Goal: Ask a question

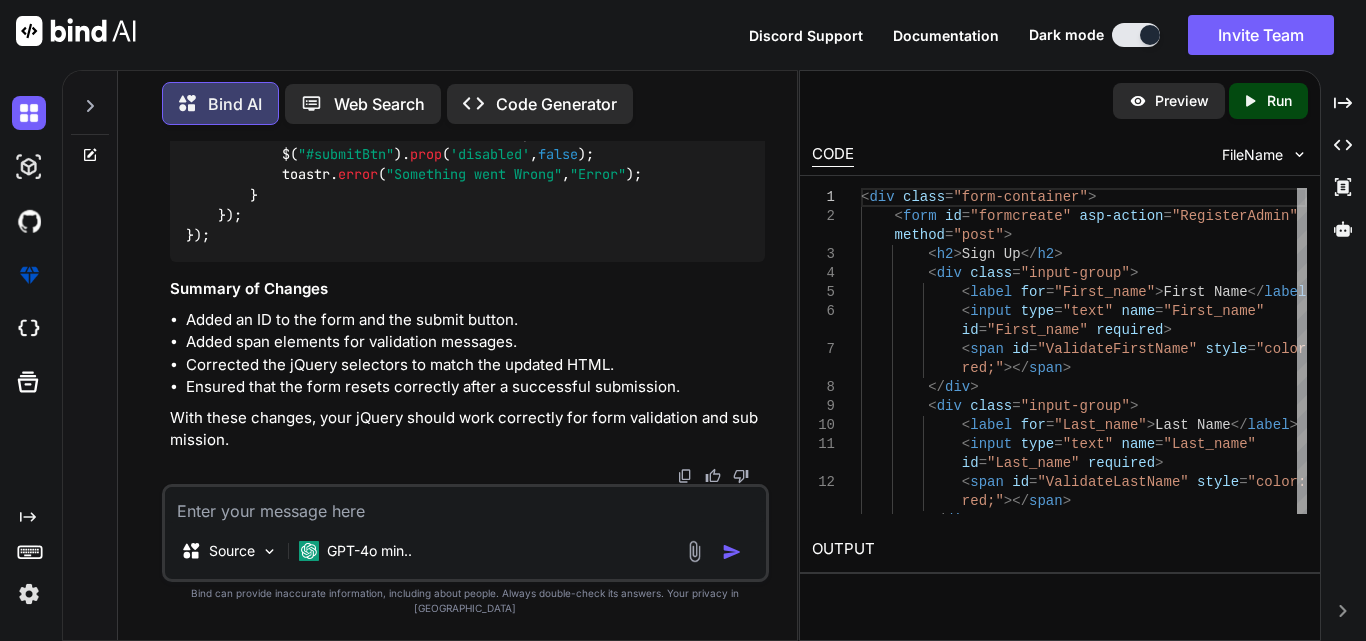
scroll to position [4546, 0]
click at [471, 518] on textarea at bounding box center [465, 505] width 601 height 36
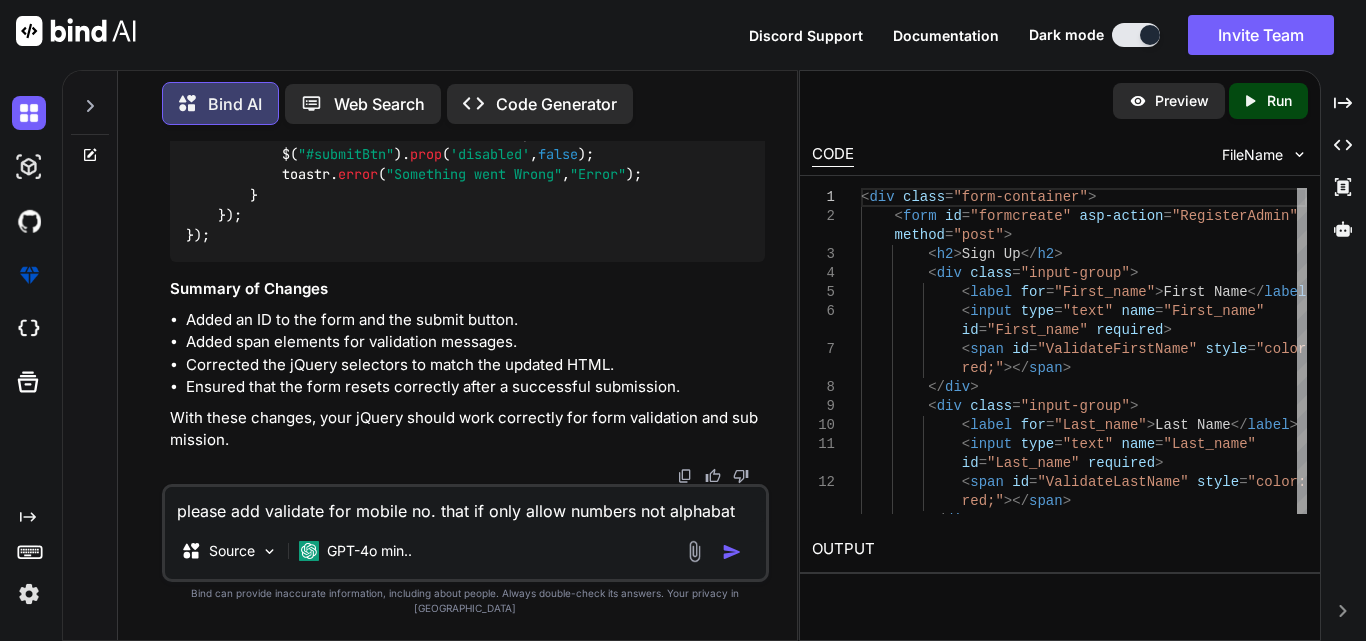
type textarea "please add validate for mobile no. that if only allow numbers not alphabate"
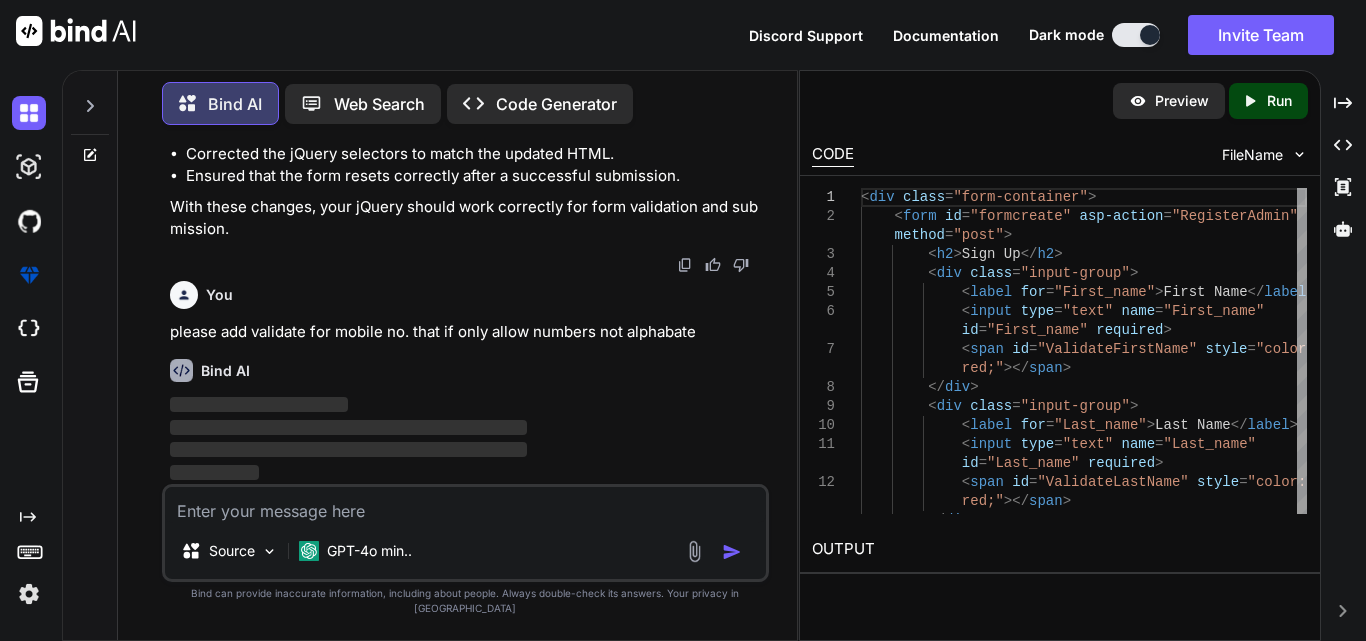
scroll to position [4758, 0]
click at [343, 382] on div "Bind AI" at bounding box center [467, 370] width 595 height 23
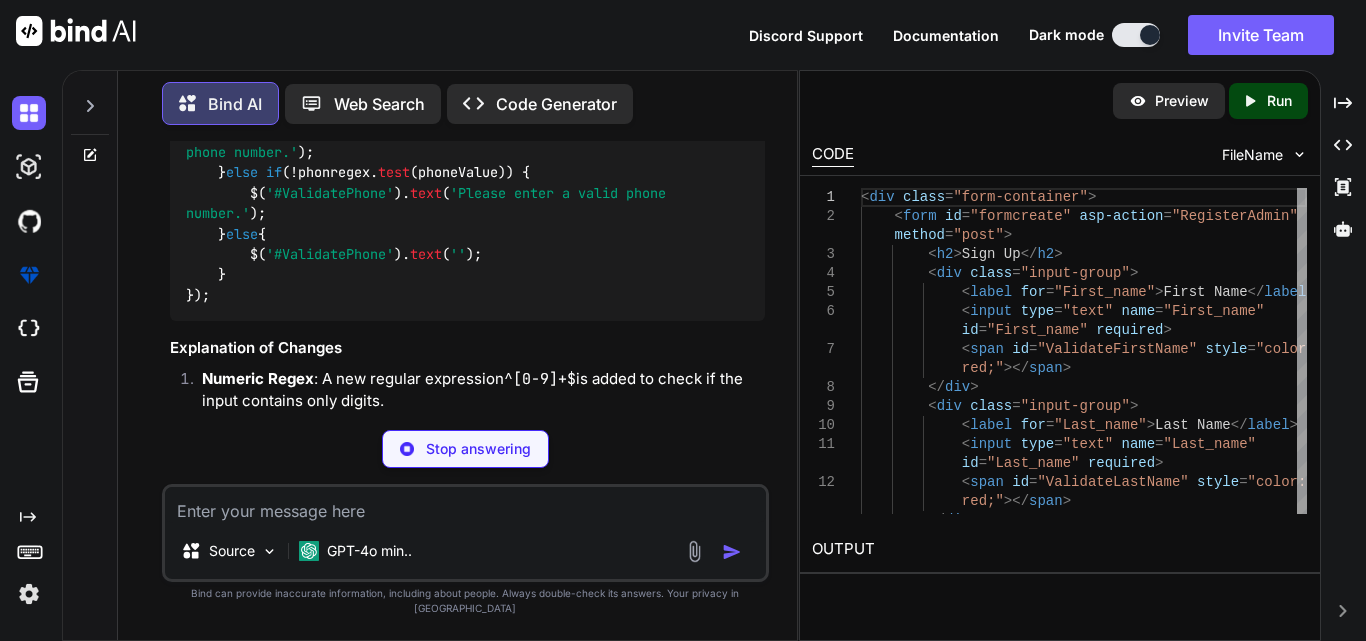
scroll to position [5158, 0]
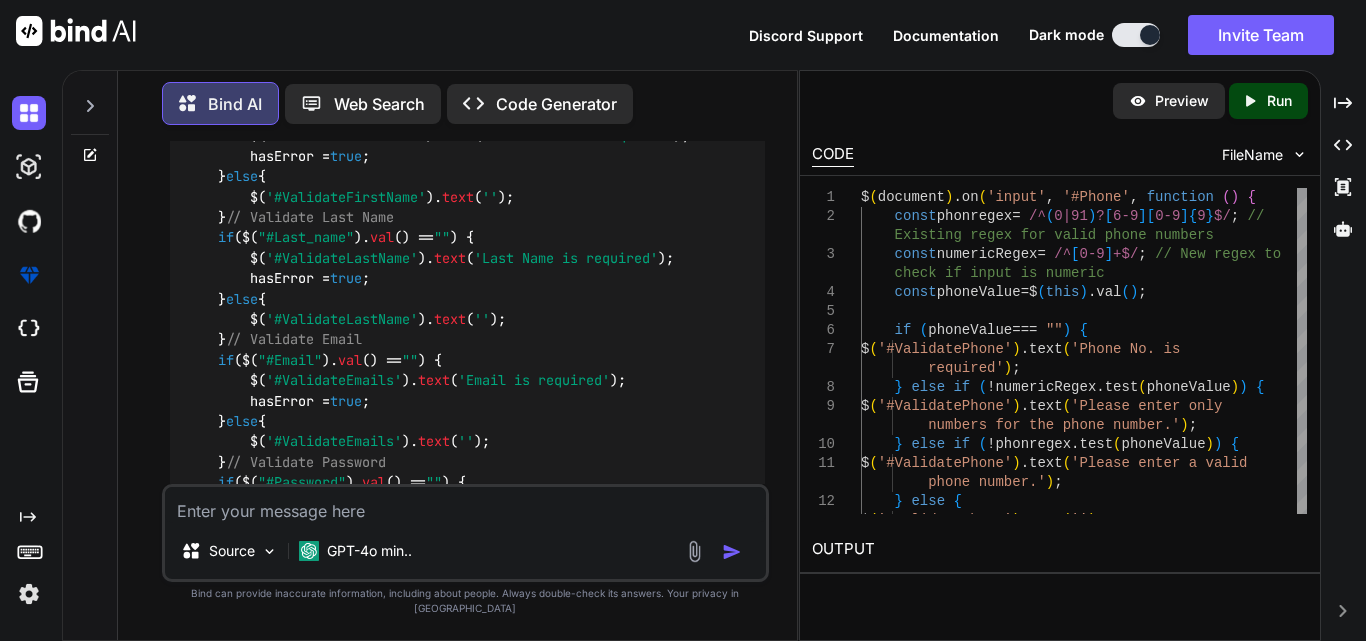
scroll to position [5758, 0]
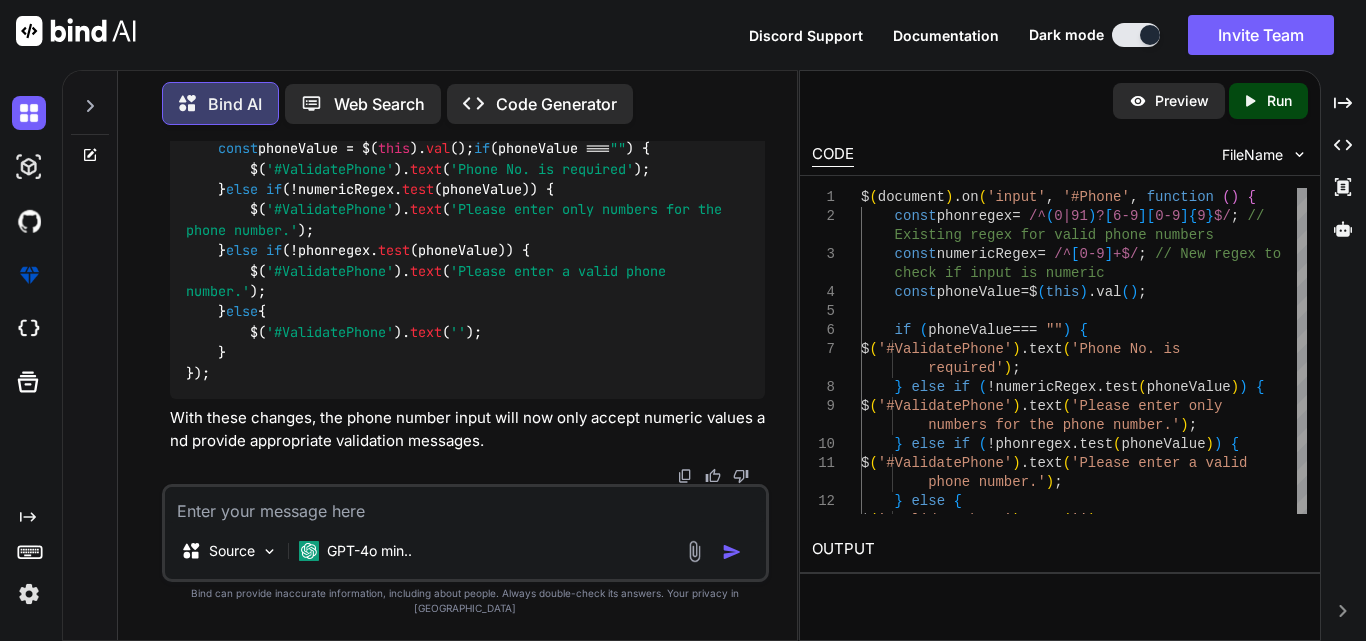
scroll to position [6775, 0]
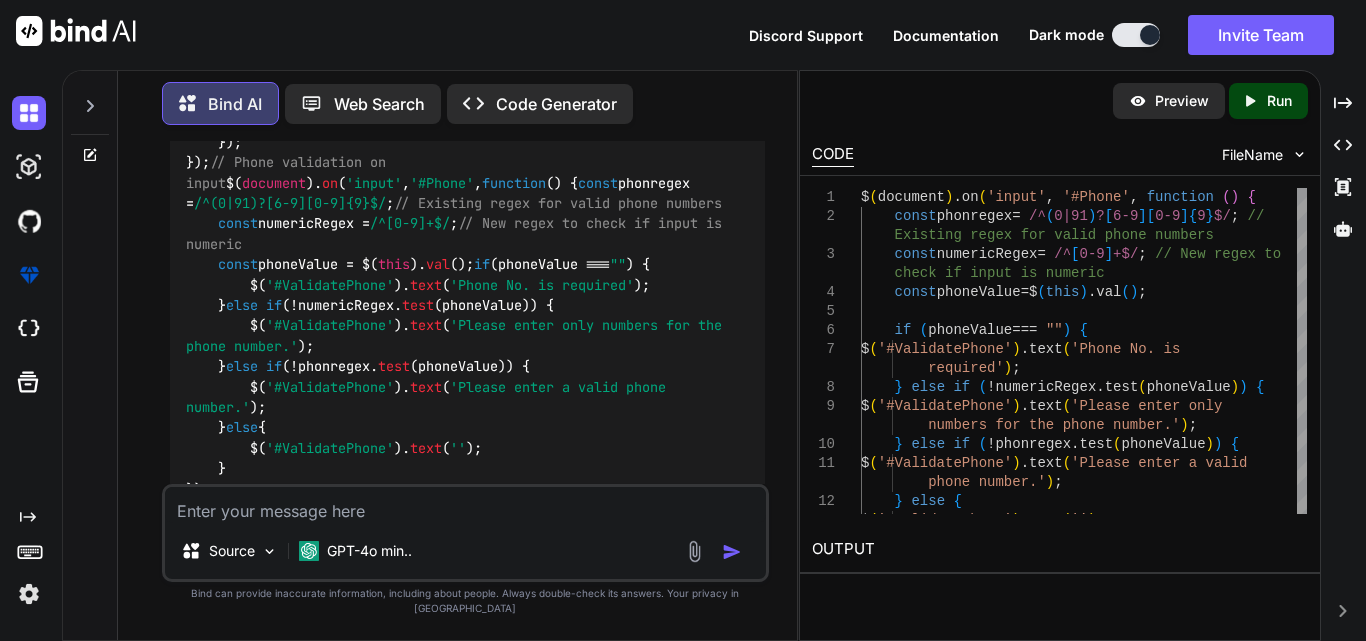
drag, startPoint x: 514, startPoint y: 377, endPoint x: 457, endPoint y: 188, distance: 197.4
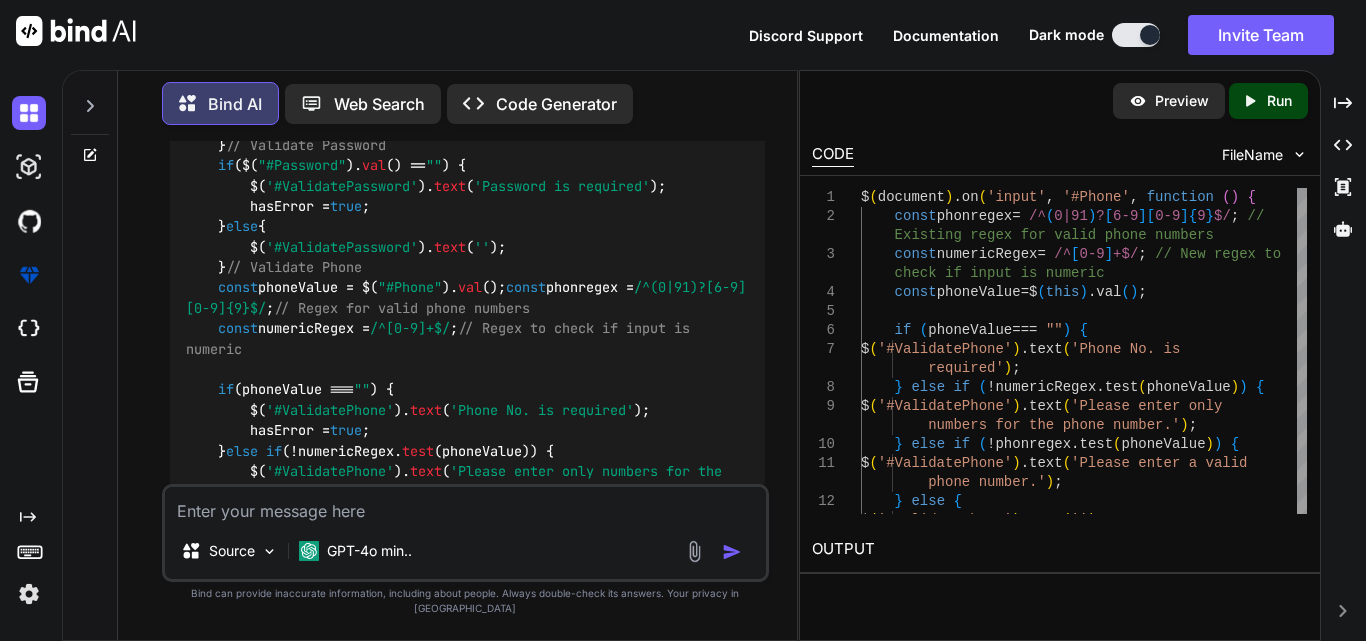
scroll to position [5675, 0]
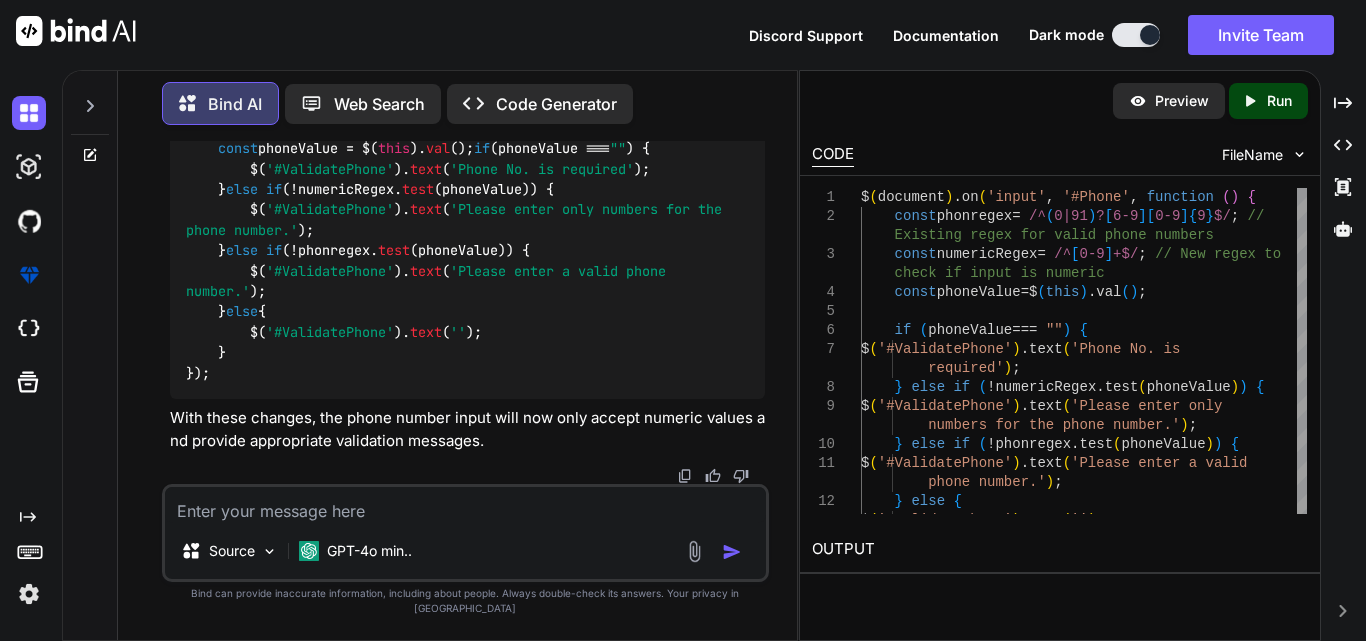
scroll to position [7975, 0]
click at [341, 515] on textarea at bounding box center [465, 505] width 601 height 36
type textarea "still taking the alphabate"
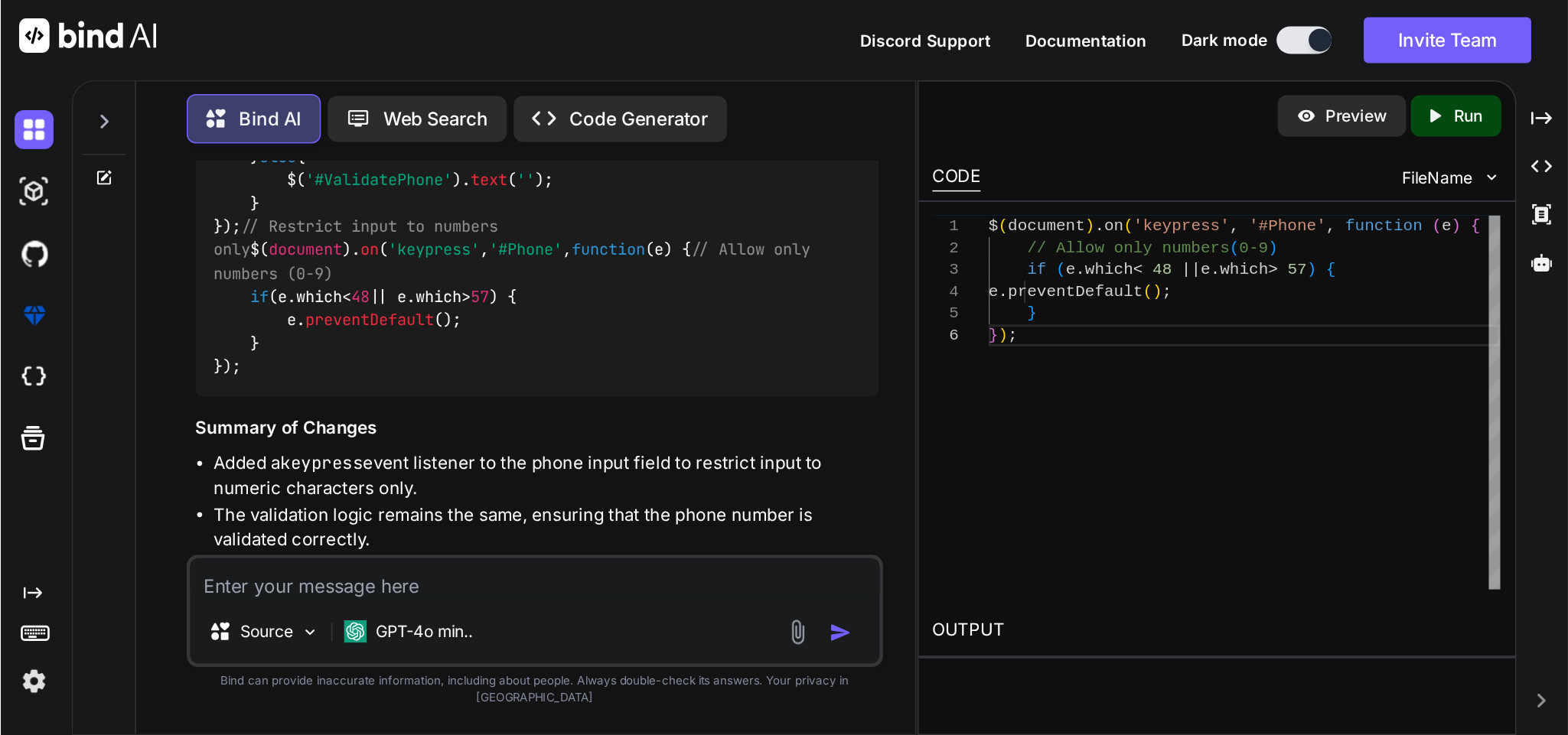
scroll to position [6808, 0]
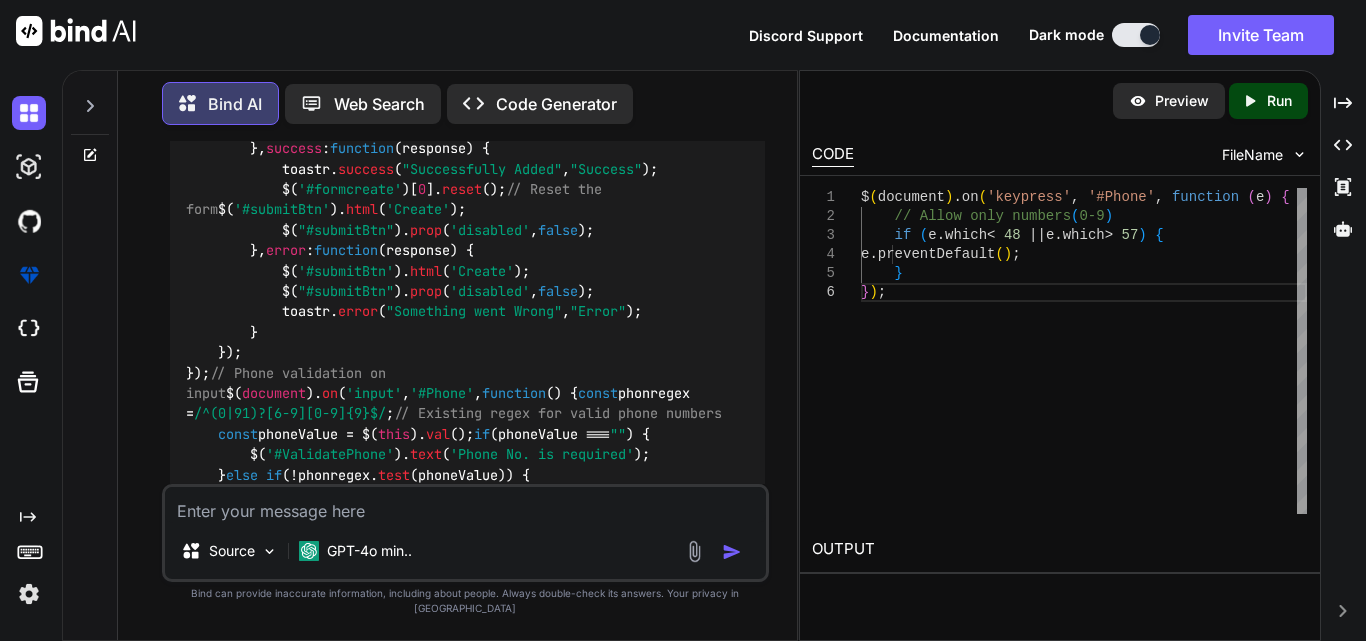
click at [273, 523] on textarea at bounding box center [465, 505] width 601 height 36
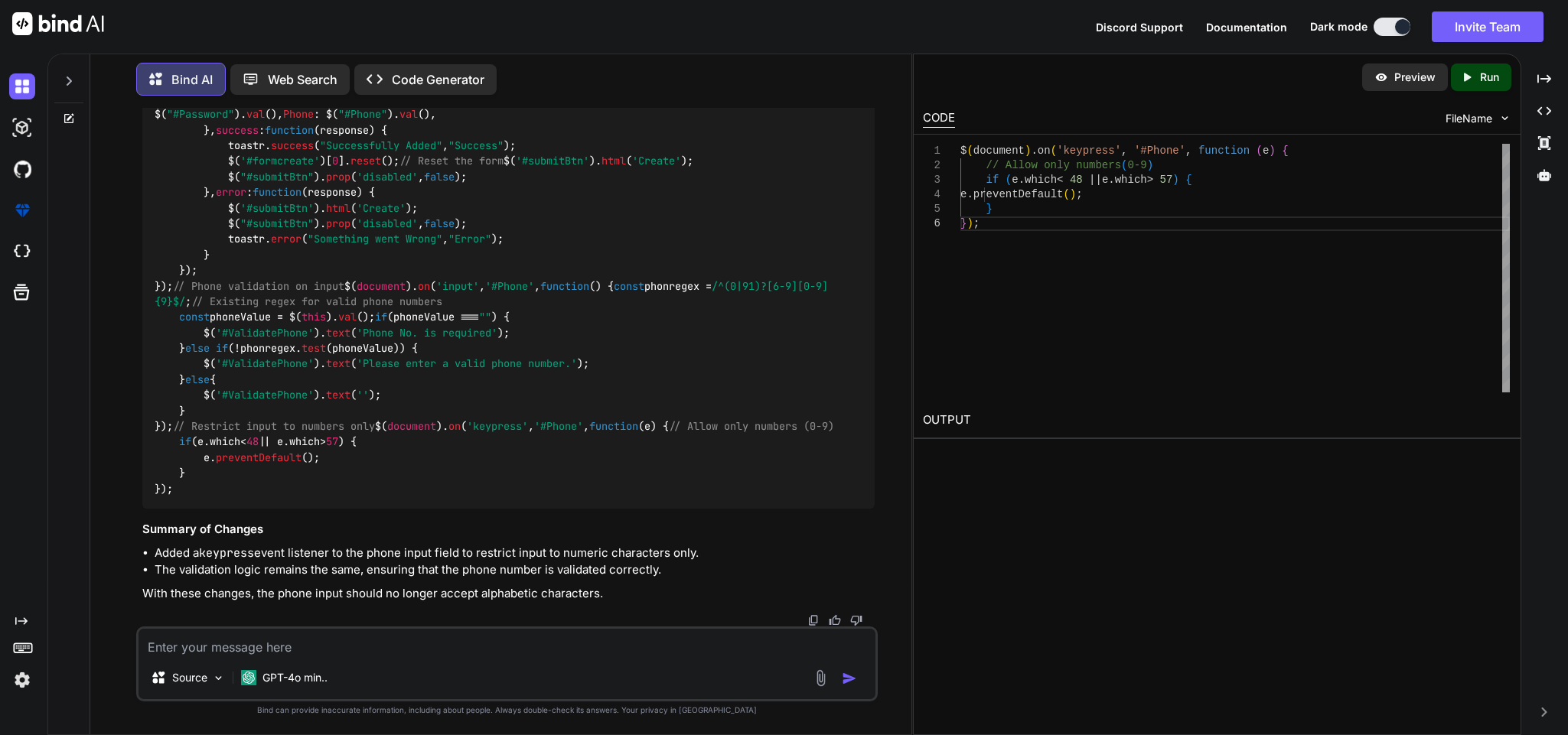
click at [590, 489] on textarea at bounding box center [507, 642] width 736 height 28
type textarea "still taking the input as alphabate , do i need t change my view also"
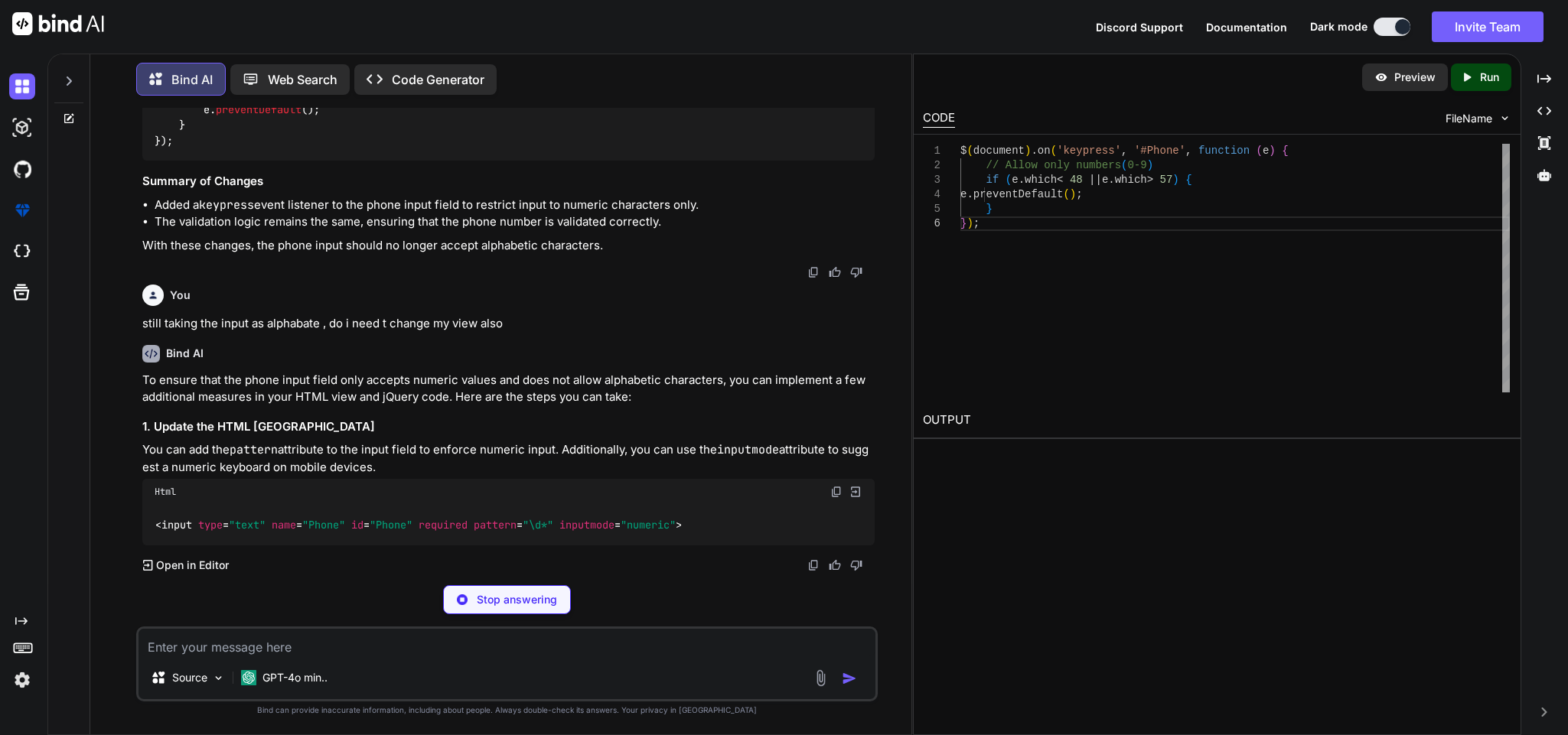
scroll to position [7650, 0]
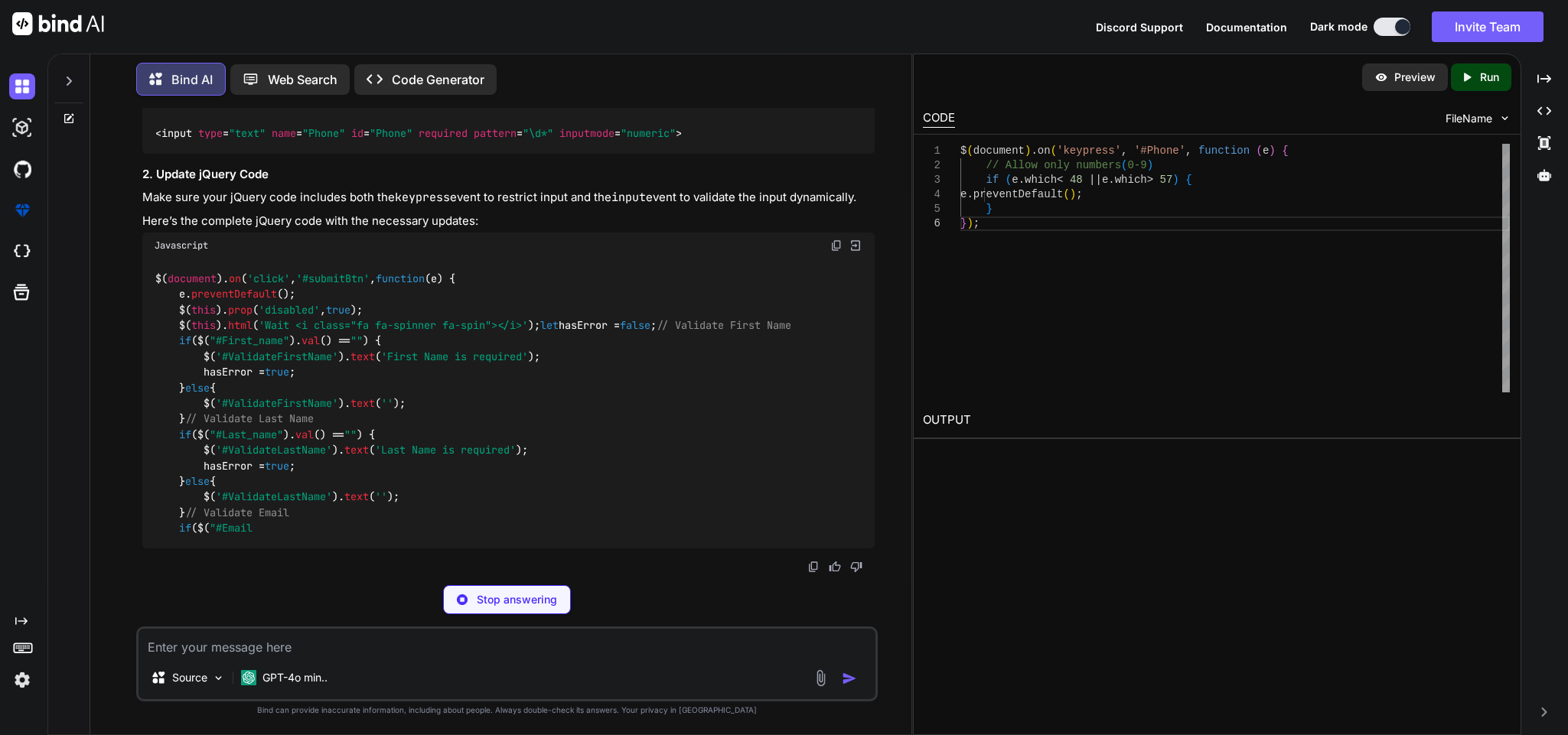
click at [836, 106] on img at bounding box center [836, 100] width 12 height 12
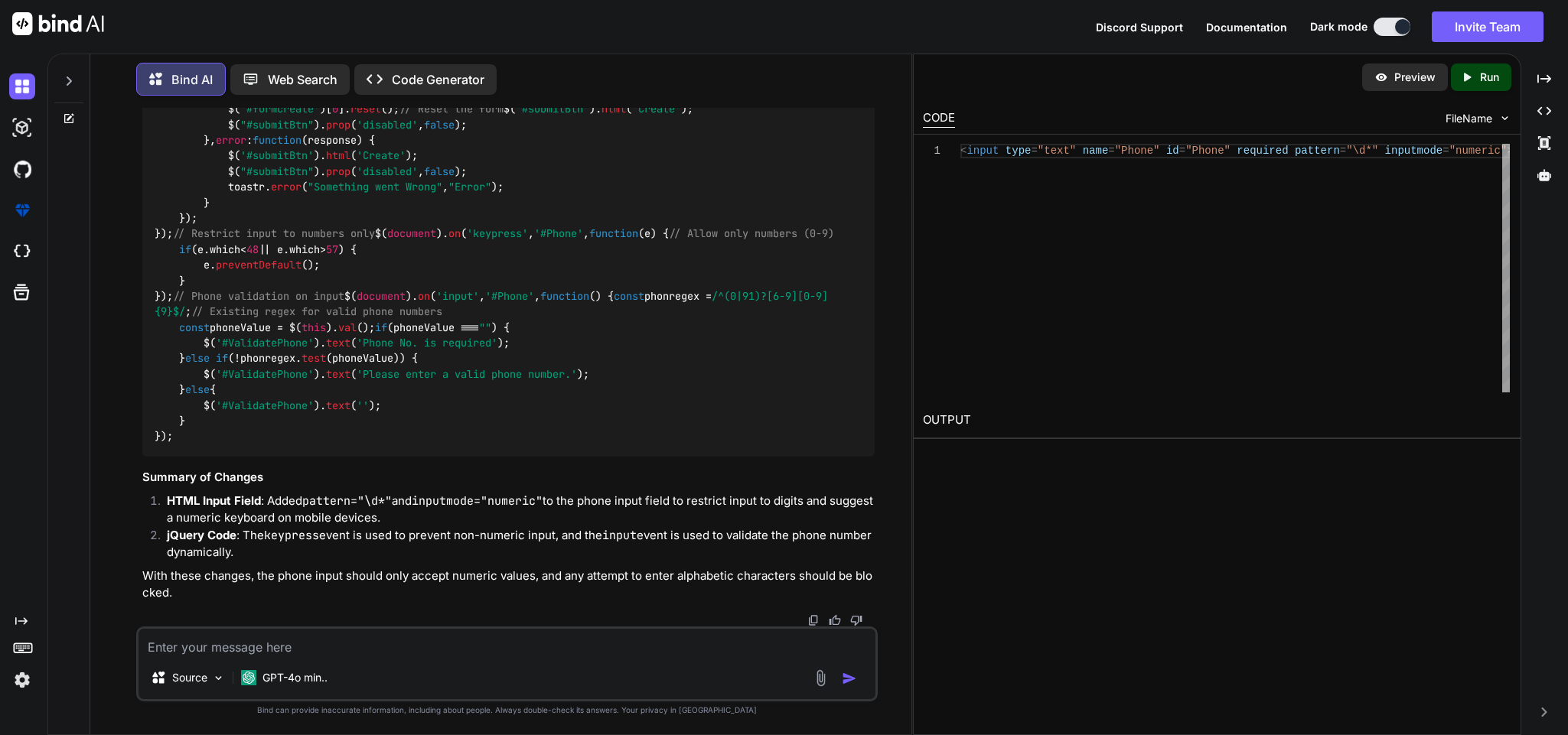
scroll to position [8143, 0]
click at [452, 489] on textarea at bounding box center [507, 642] width 736 height 28
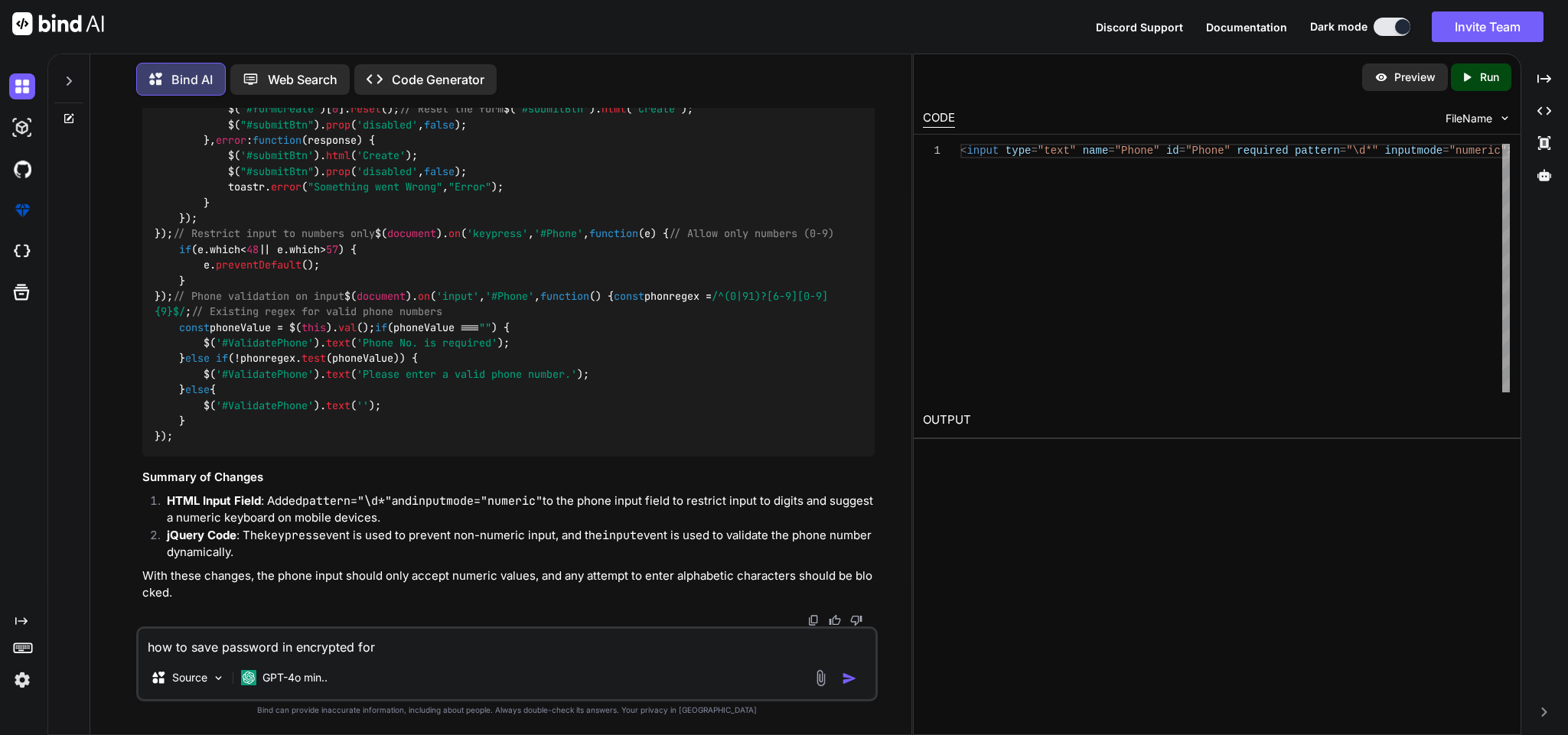
type textarea "how to save password in encrypted form"
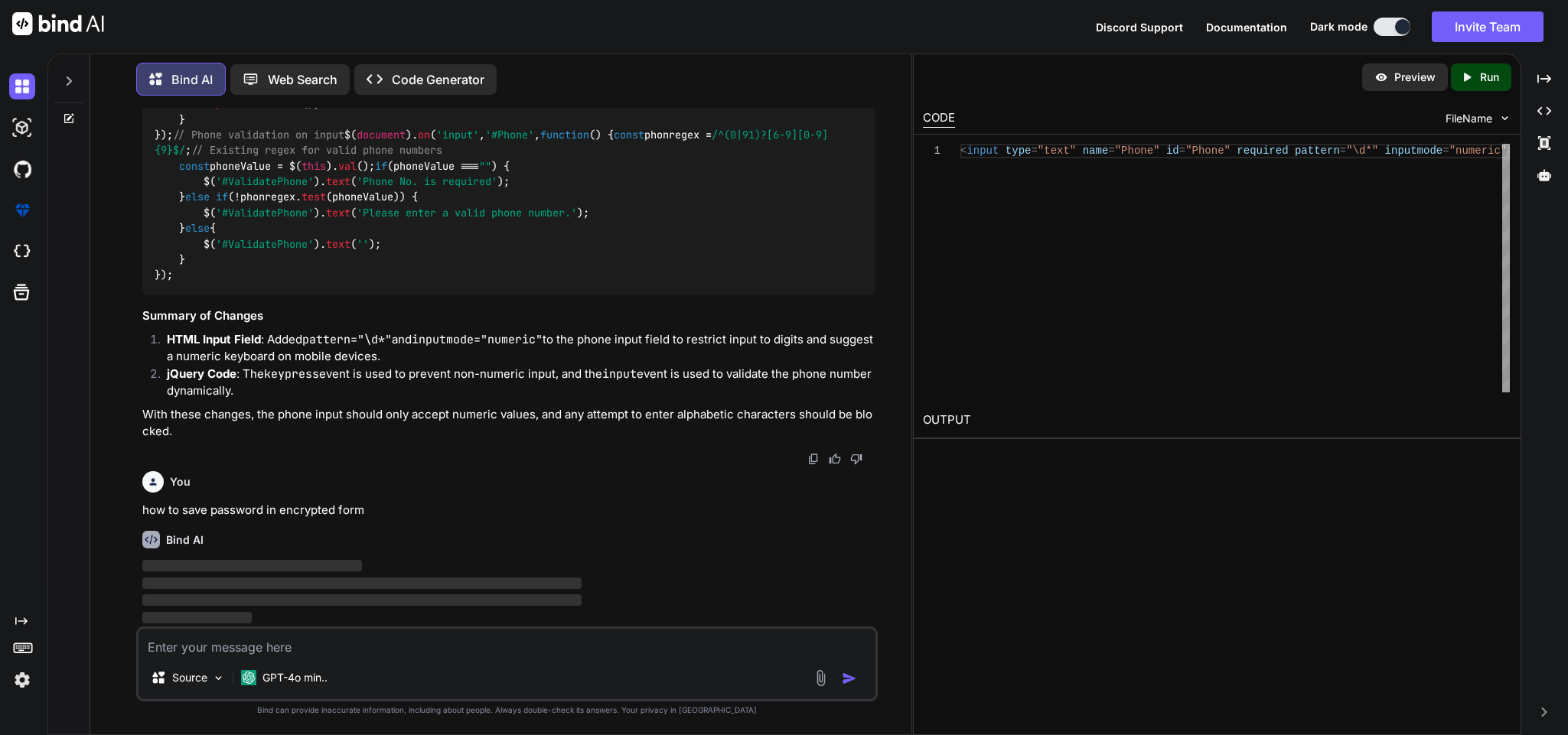
scroll to position [9681, 0]
click at [360, 489] on textarea at bounding box center [507, 642] width 736 height 28
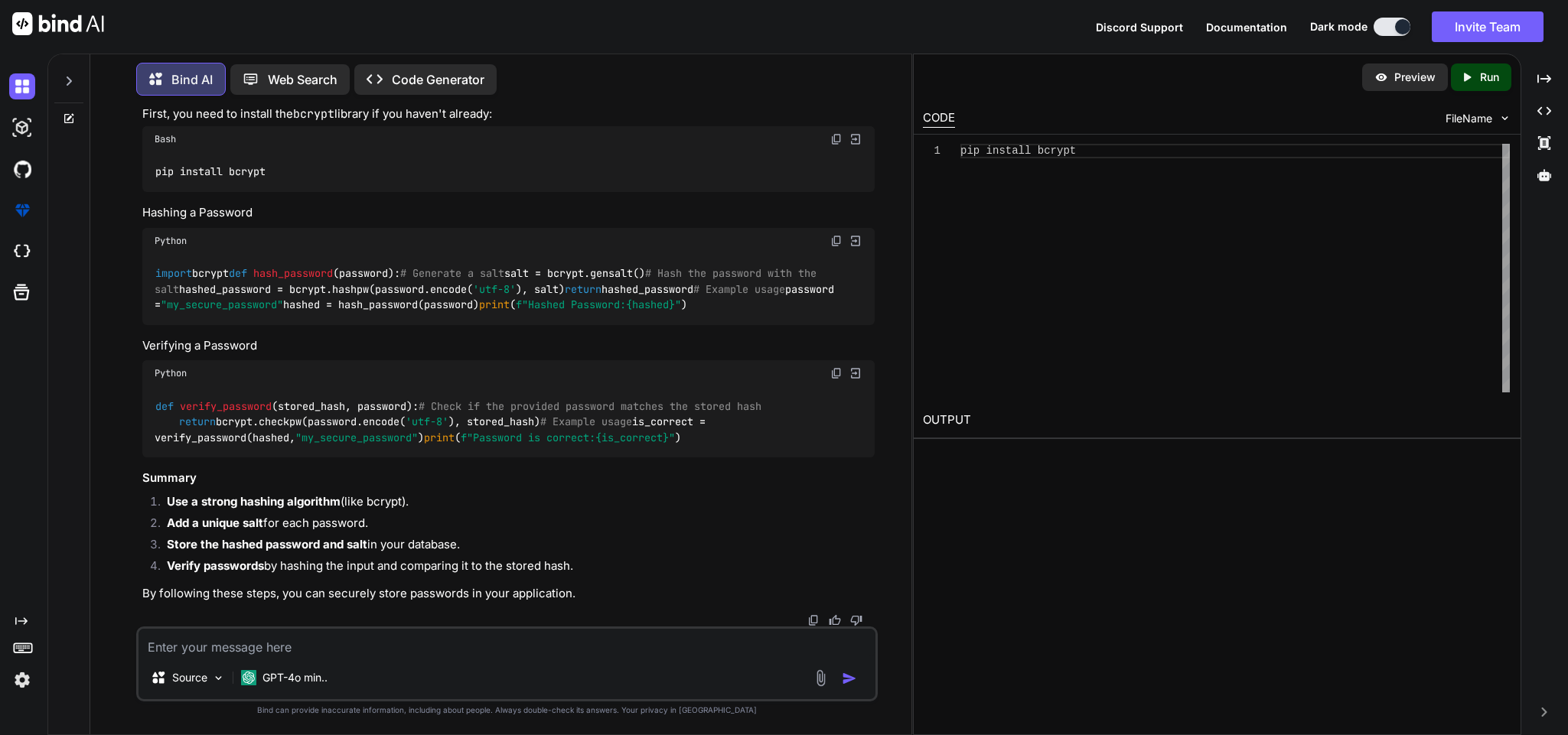
scroll to position [10842, 0]
click at [317, 489] on textarea at bounding box center [507, 642] width 736 height 28
click at [615, 489] on textarea "In my api i use encrypt password and for login method i used decrypt method" at bounding box center [507, 642] width 736 height 28
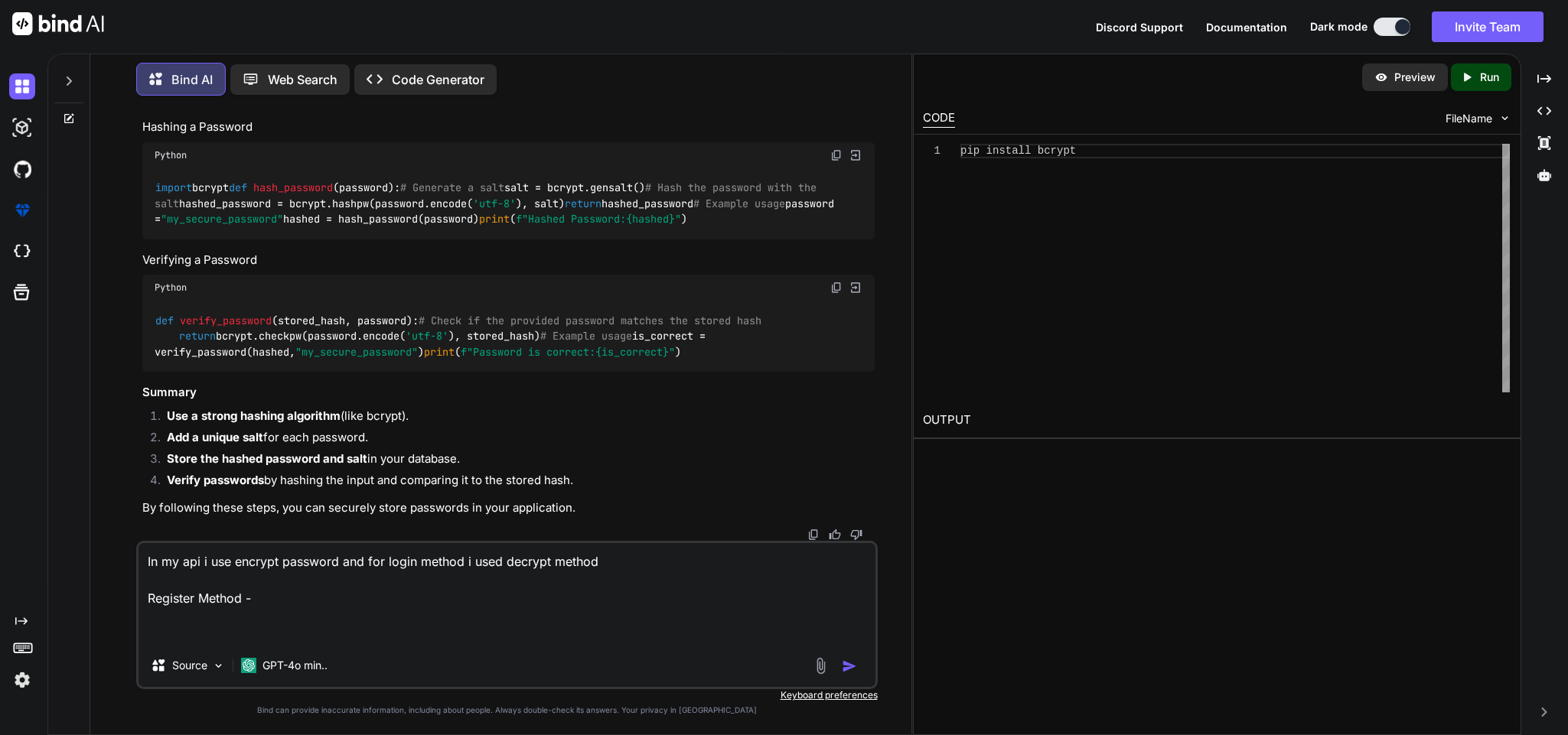
paste textarea "public async Task<BaseResponseModel> RegisterCustomer(CustomerRequestModel cust…"
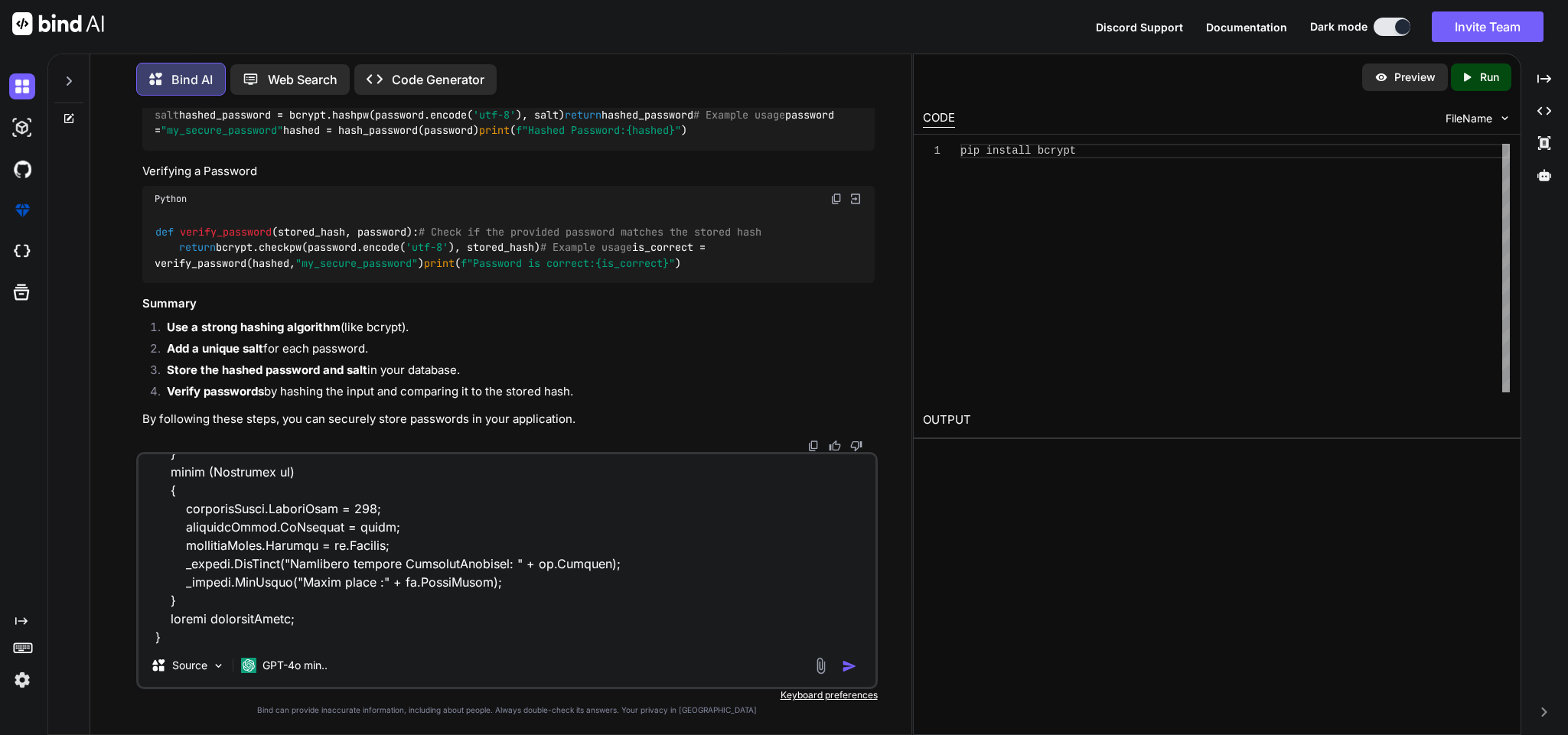
scroll to position [753, 0]
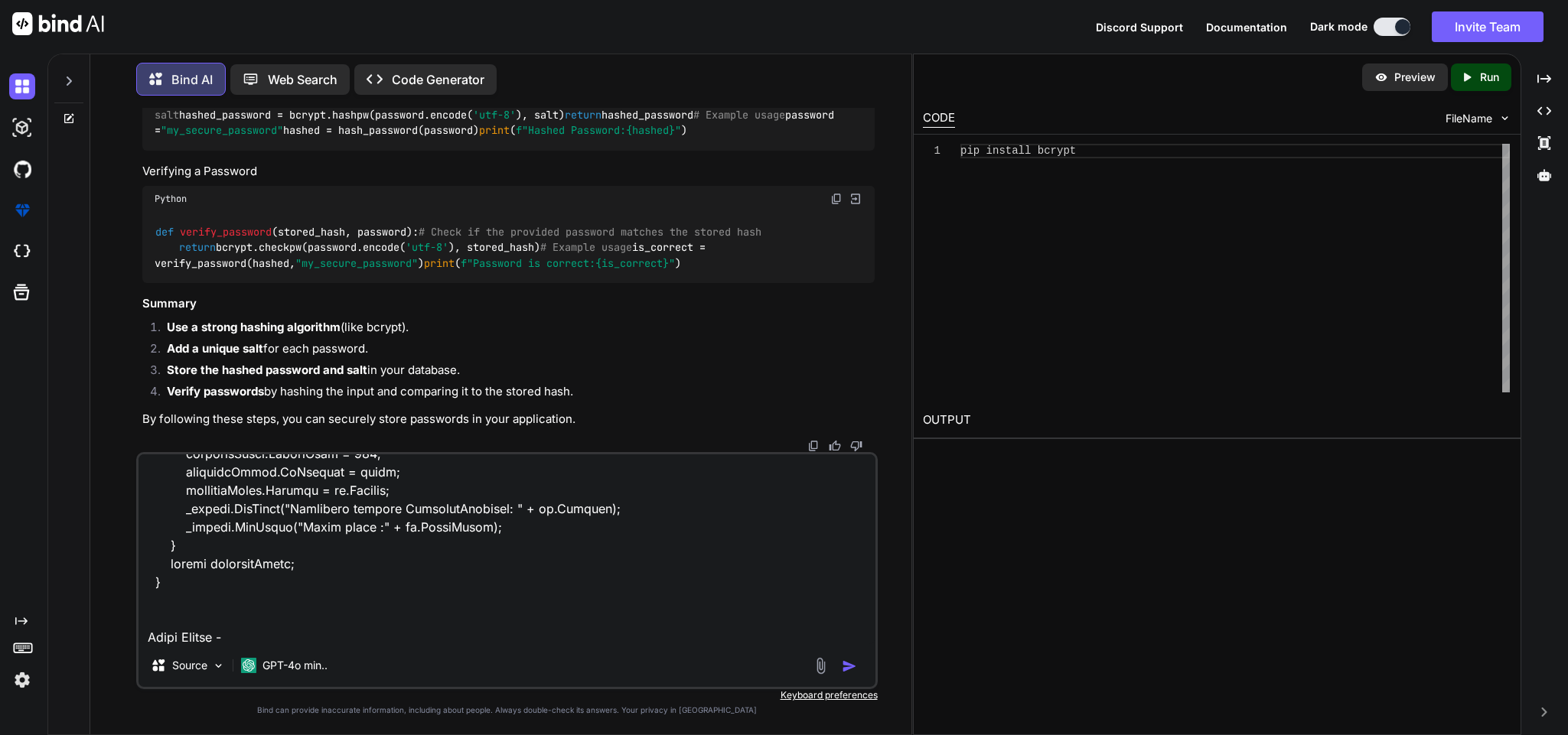
click at [271, 489] on textarea at bounding box center [507, 549] width 736 height 190
paste textarea "public async Task<BaseResponseModel> LoginCustomer(string email, string passwor…"
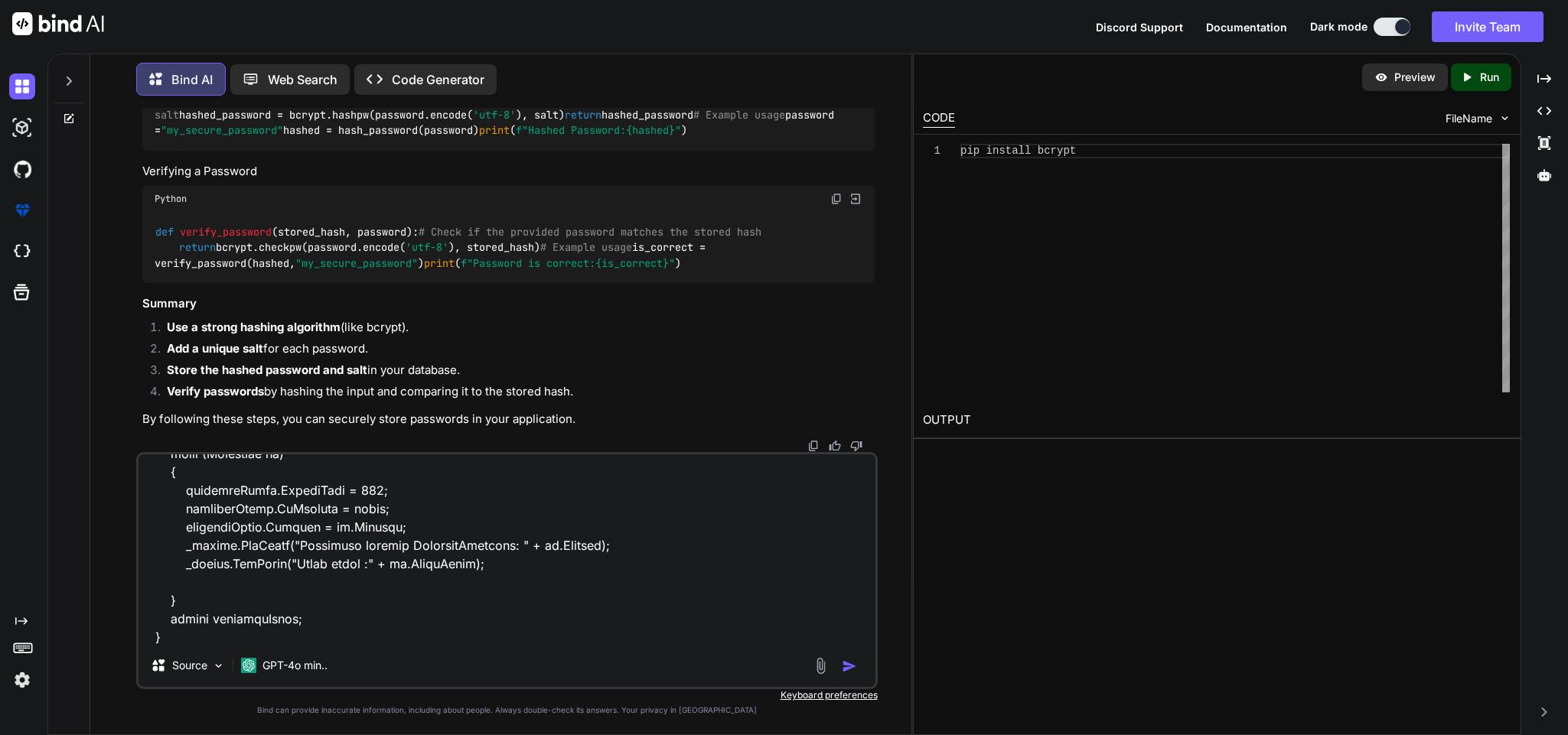
click at [414, 489] on textarea at bounding box center [507, 549] width 736 height 190
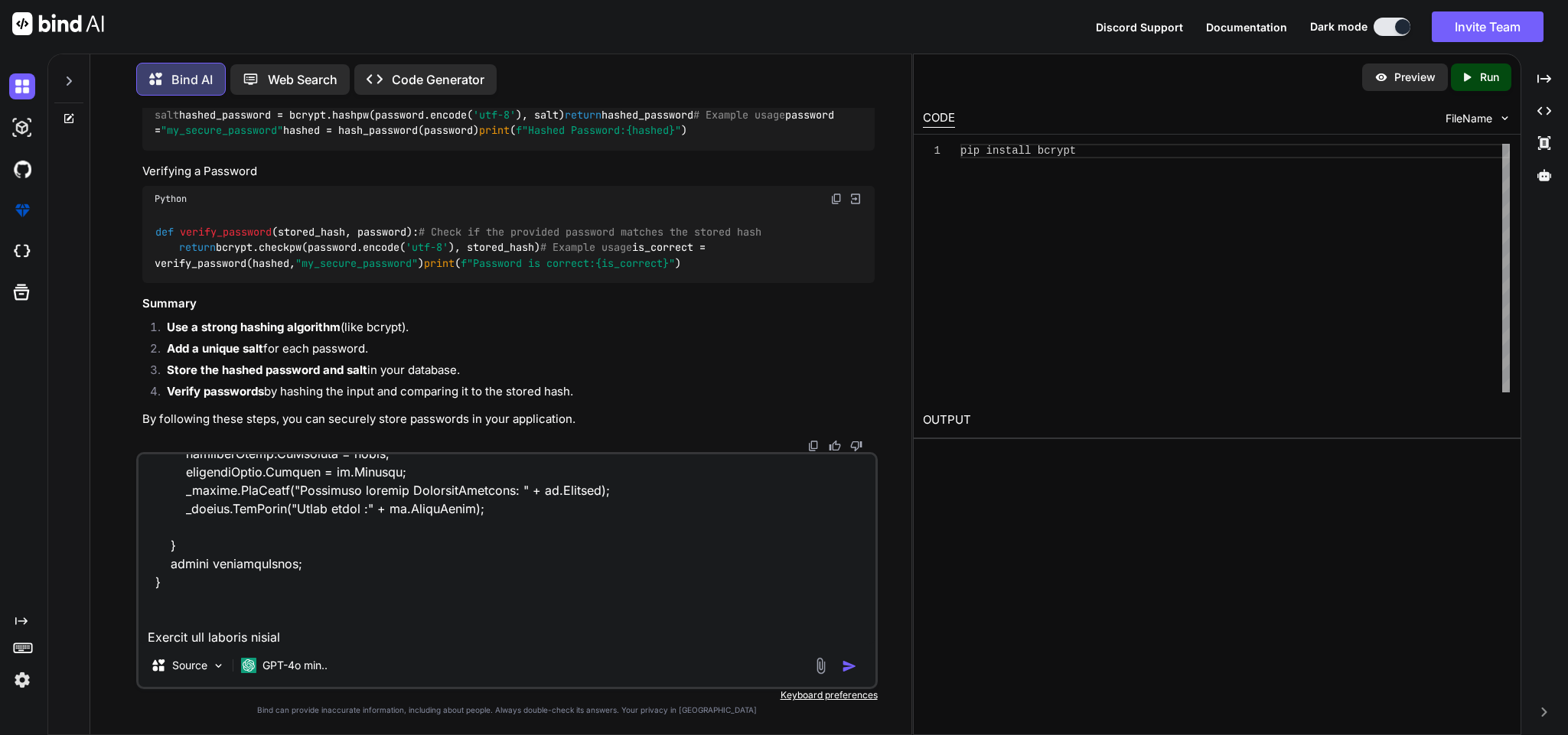
paste textarea "private string EncryptPassword(string passoword) { const int SaltSize = 128 / 8…"
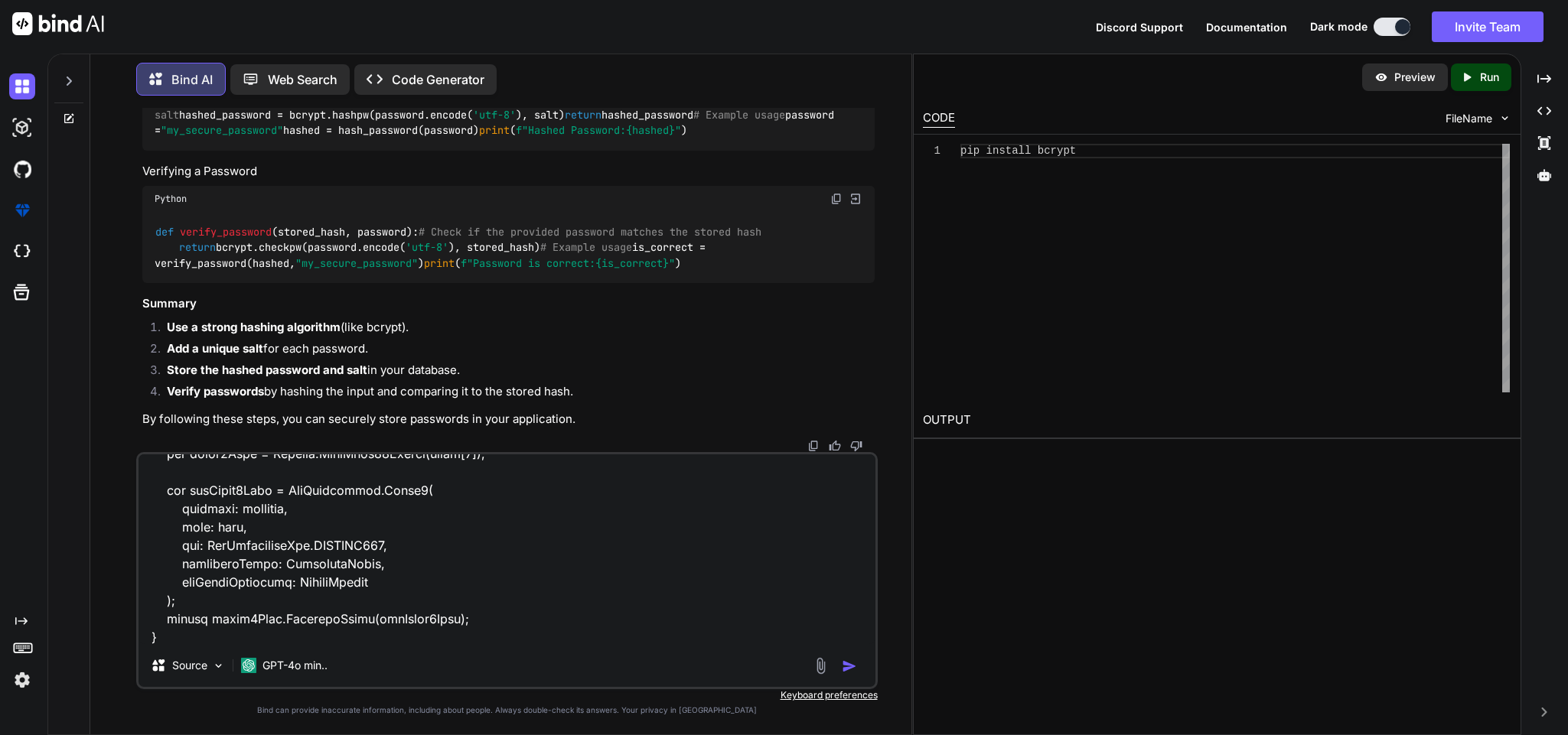
scroll to position [2442, 0]
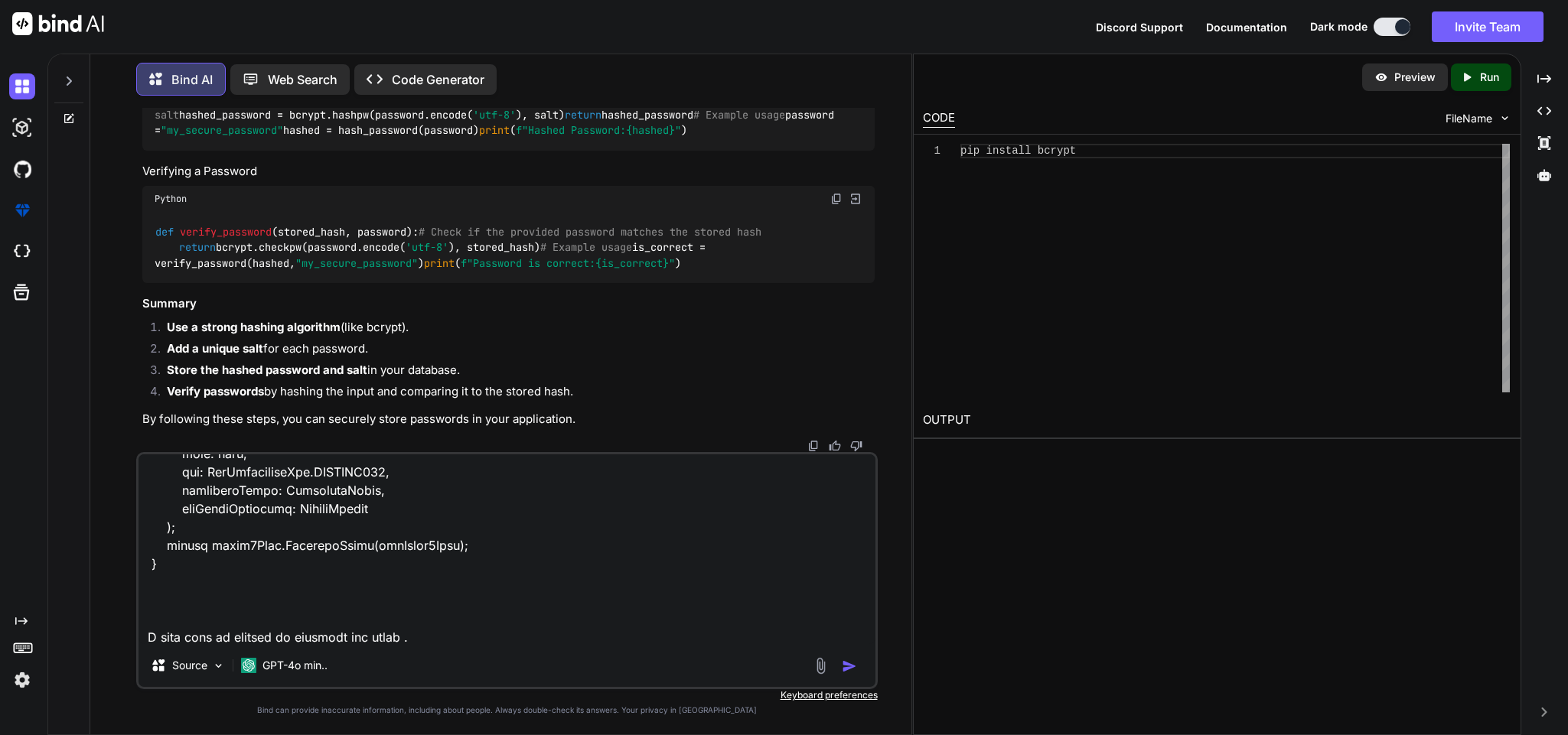
type textarea "In my api i use encrypt password and for login method i used decrypt method Reg…"
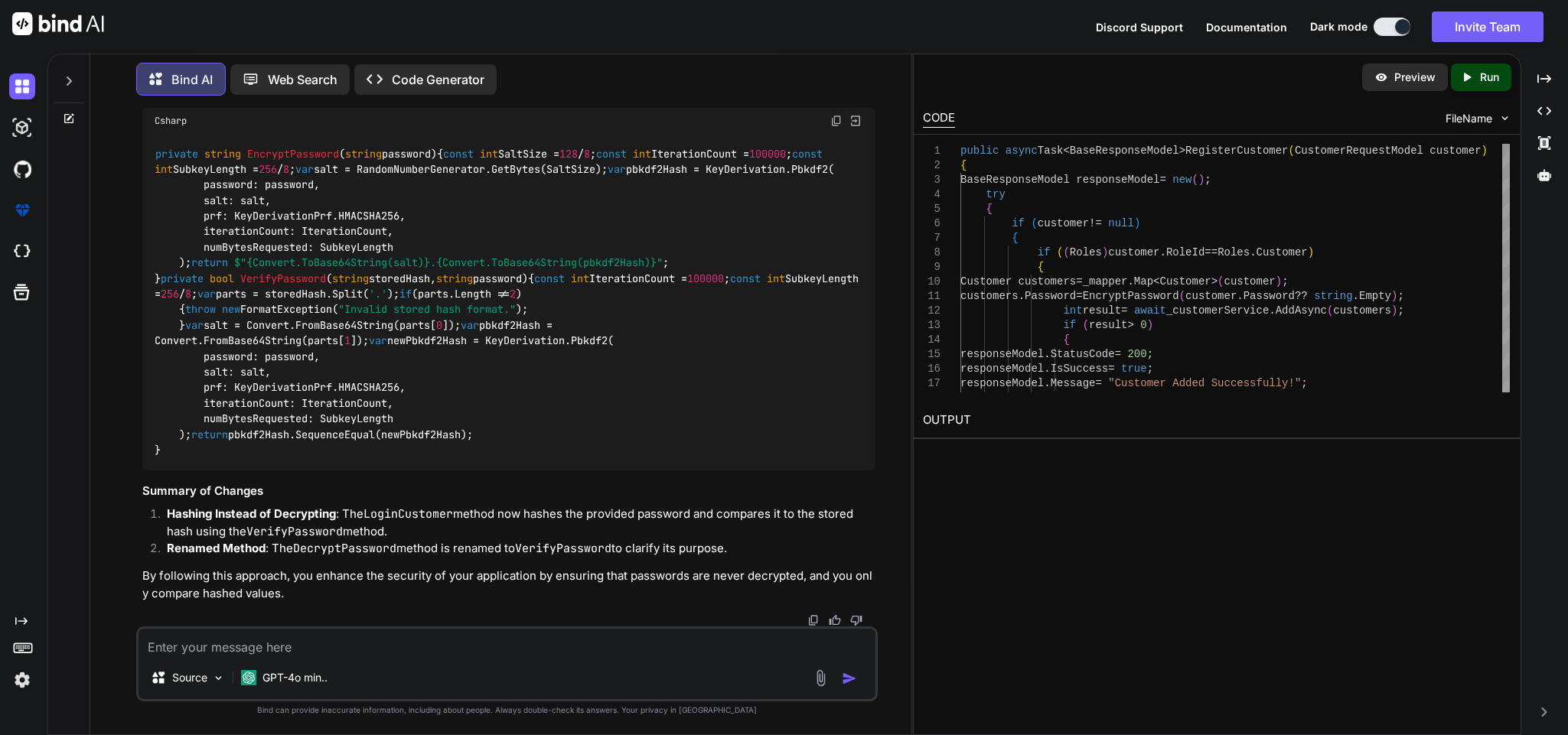
scroll to position [11915, 0]
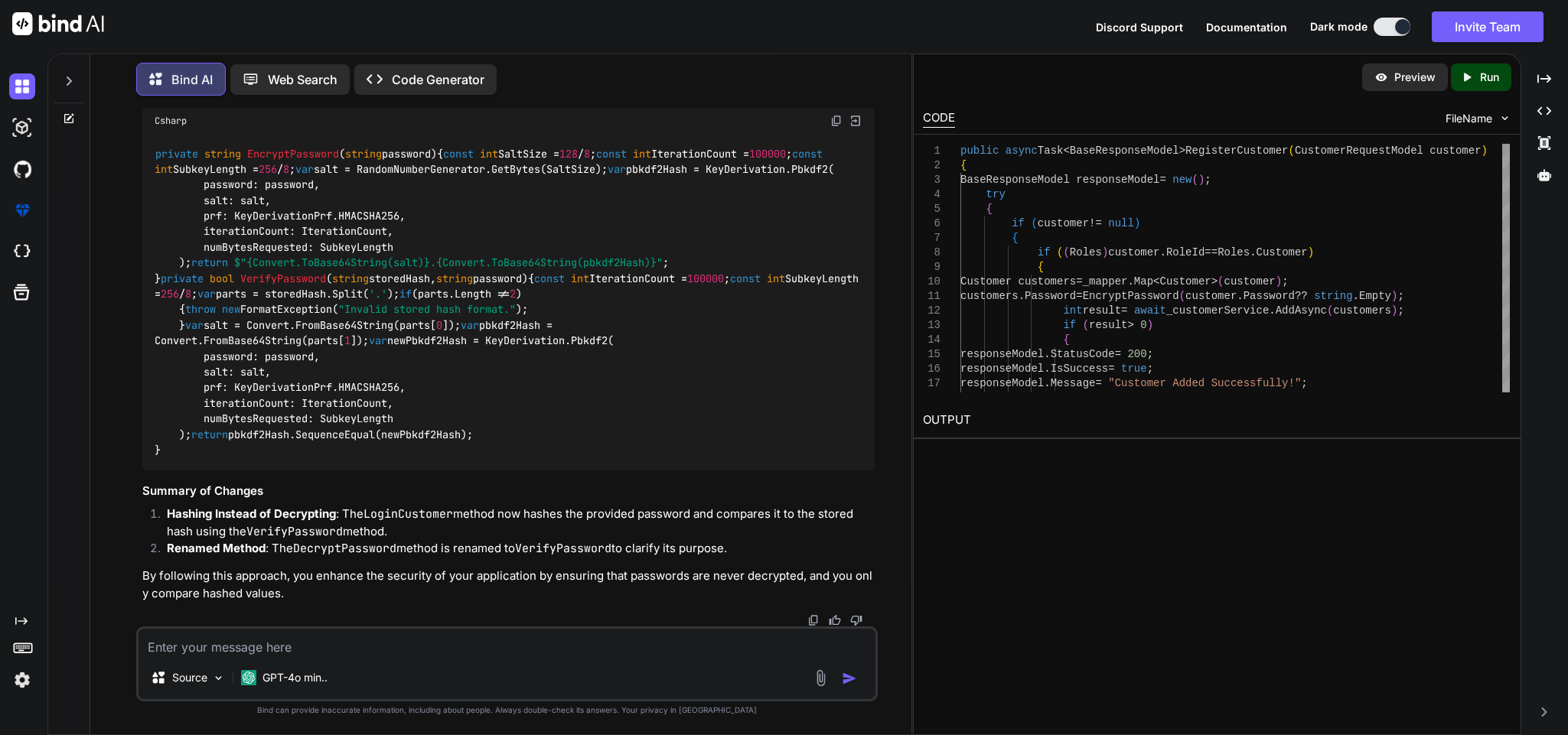
click at [836, 127] on img at bounding box center [836, 121] width 12 height 12
click at [386, 489] on textarea at bounding box center [507, 642] width 736 height 28
type textarea "i"
type textarea "when i consume it in web the how to store that password in encrypted way"
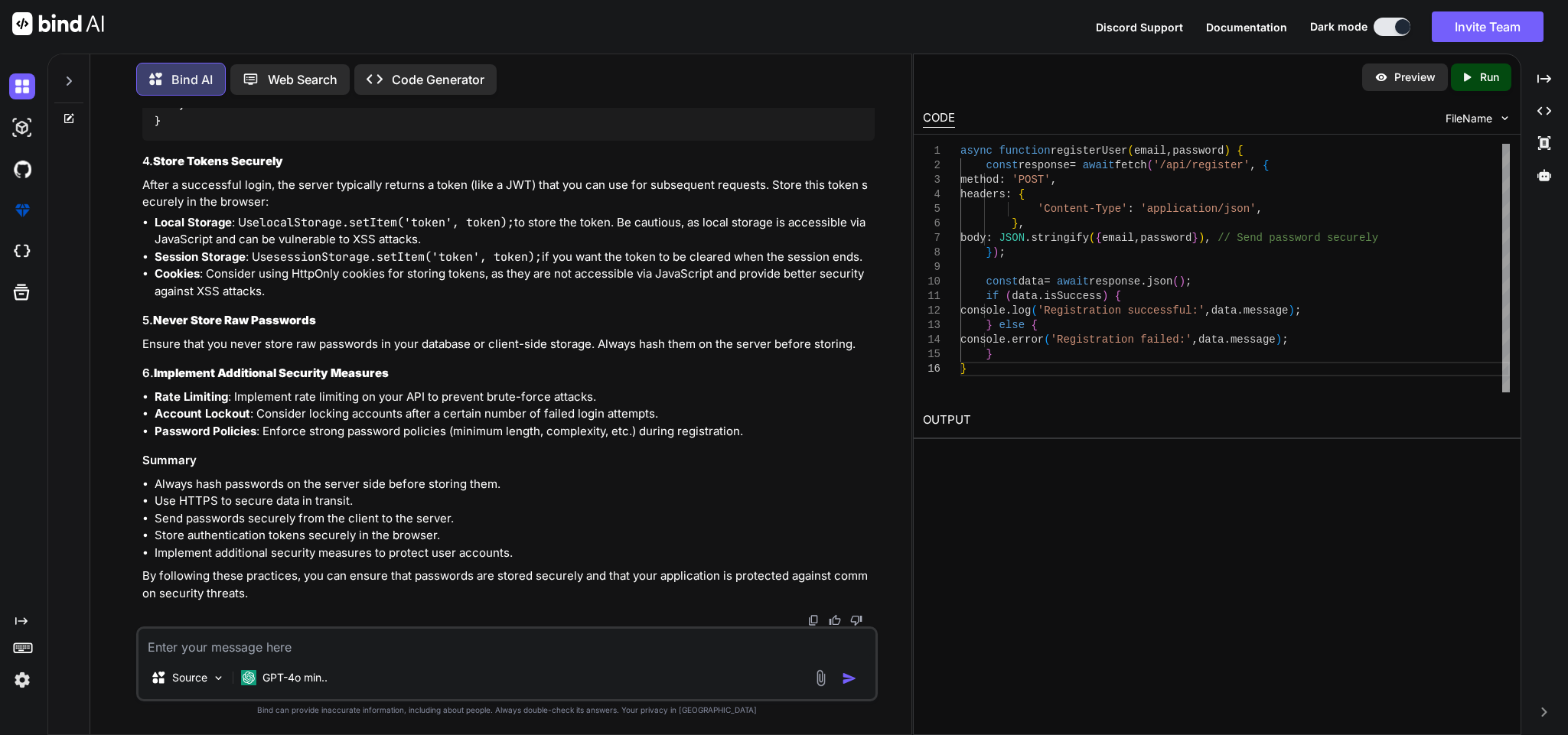
scroll to position [15474, 0]
